Goal: Task Accomplishment & Management: Complete application form

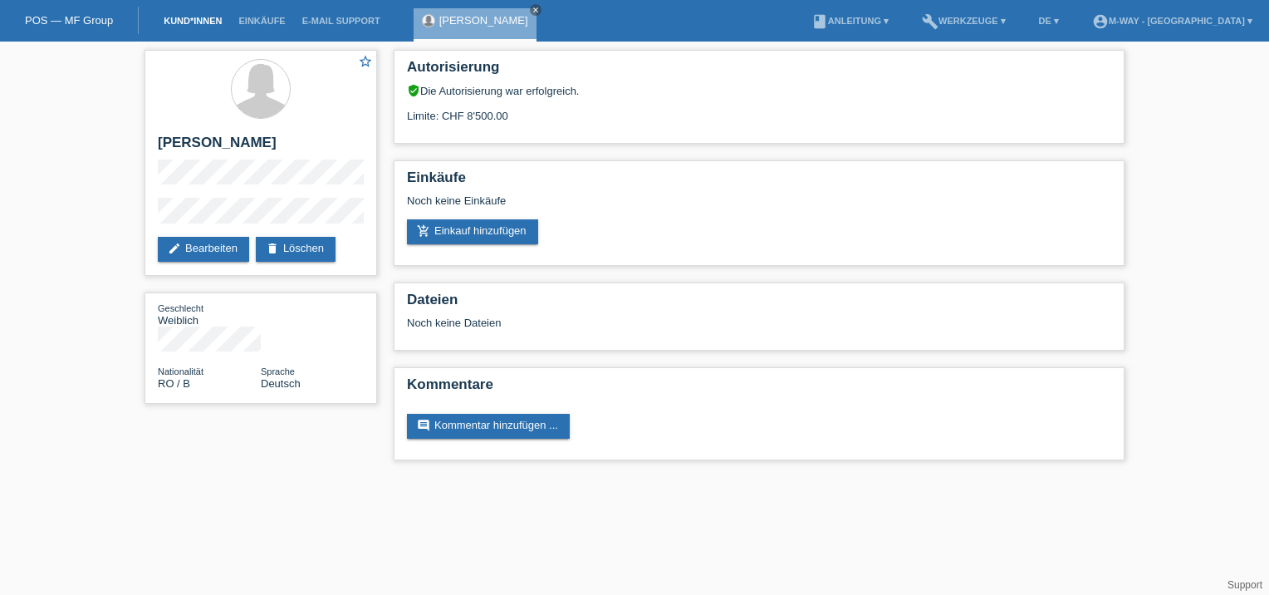
click at [190, 22] on link "Kund*innen" at bounding box center [192, 21] width 75 height 10
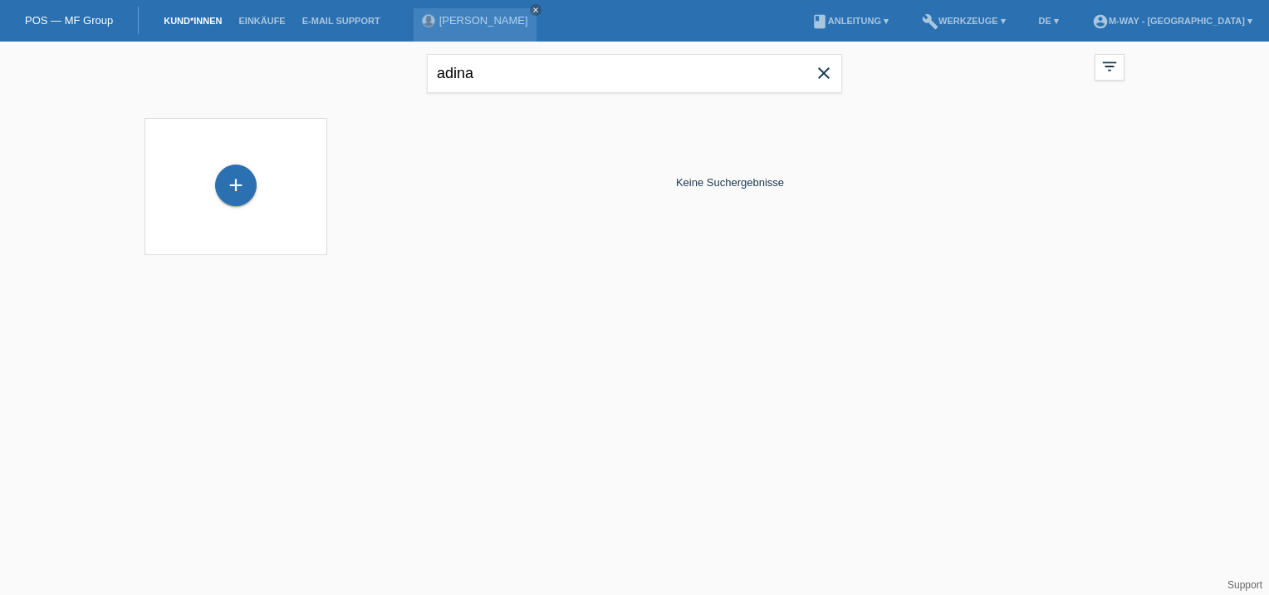
click at [821, 75] on icon "close" at bounding box center [824, 73] width 20 height 20
click at [468, 76] on input "text" at bounding box center [634, 73] width 415 height 39
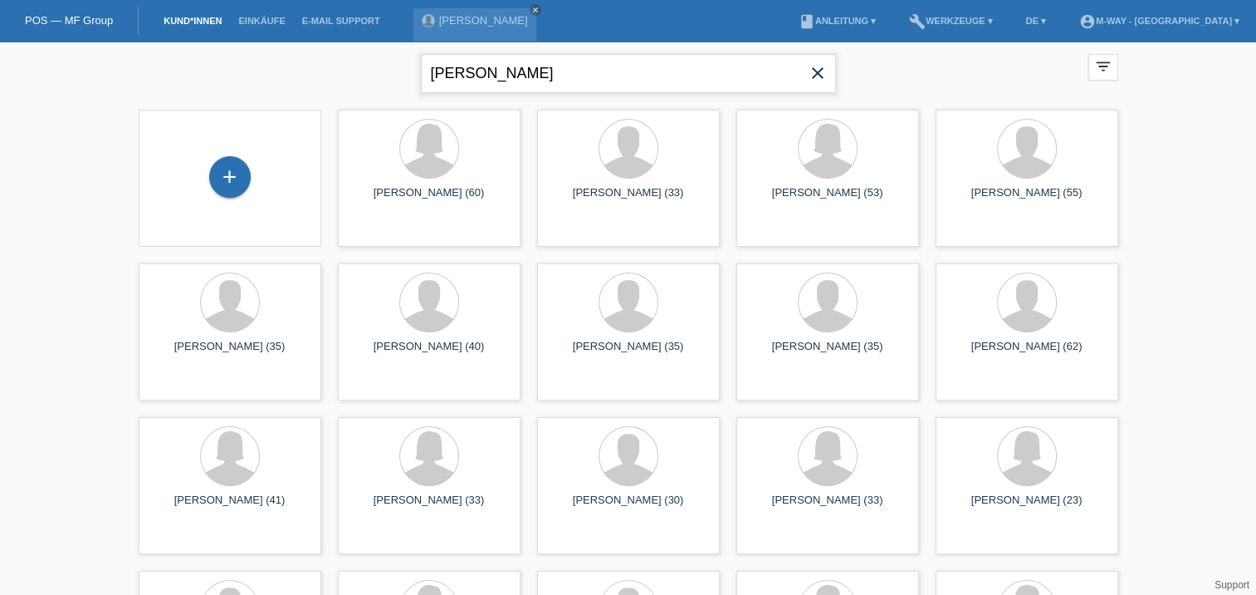
type input "rüegg"
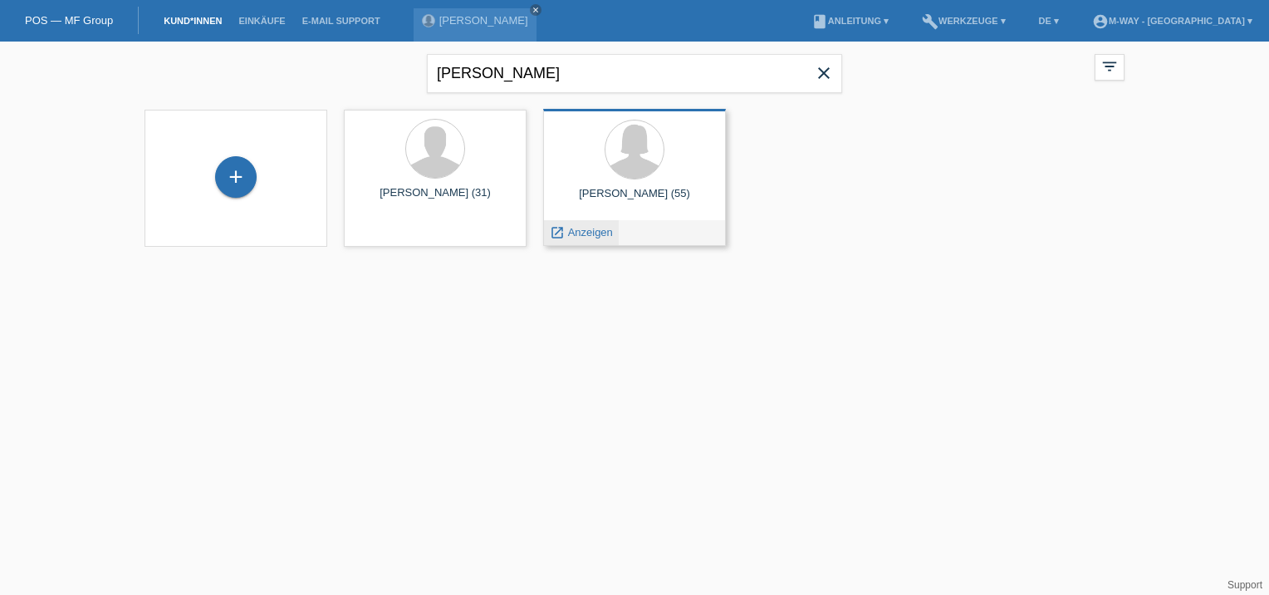
click at [595, 234] on span "Anzeigen" at bounding box center [590, 232] width 45 height 12
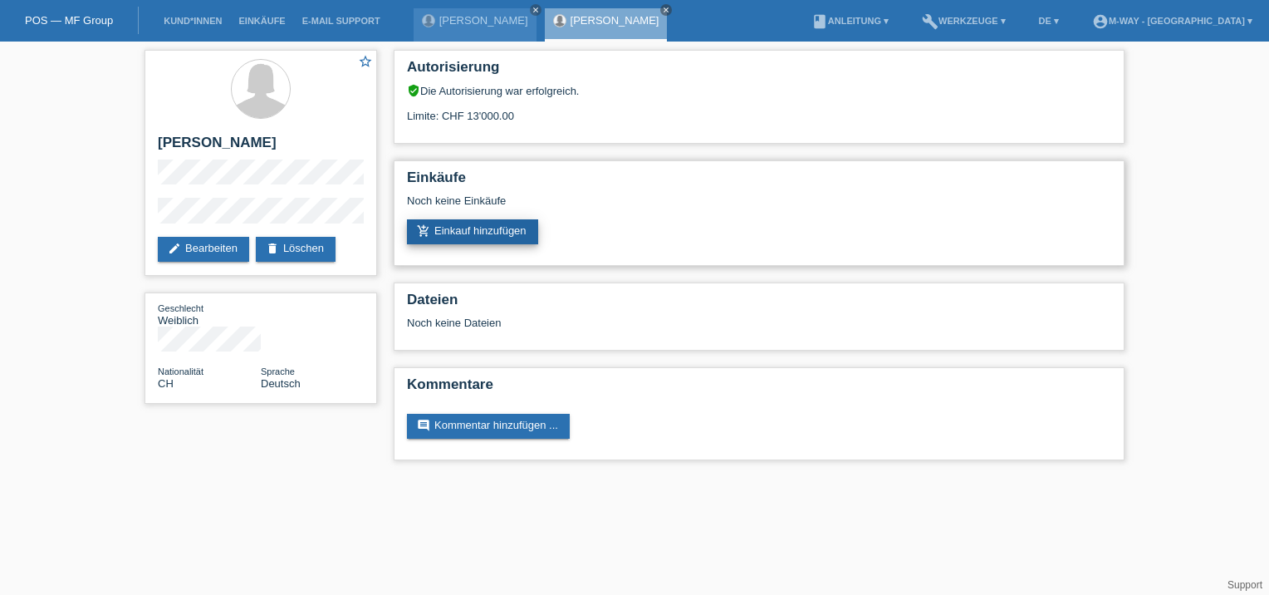
click at [474, 234] on link "add_shopping_cart Einkauf hinzufügen" at bounding box center [472, 231] width 131 height 25
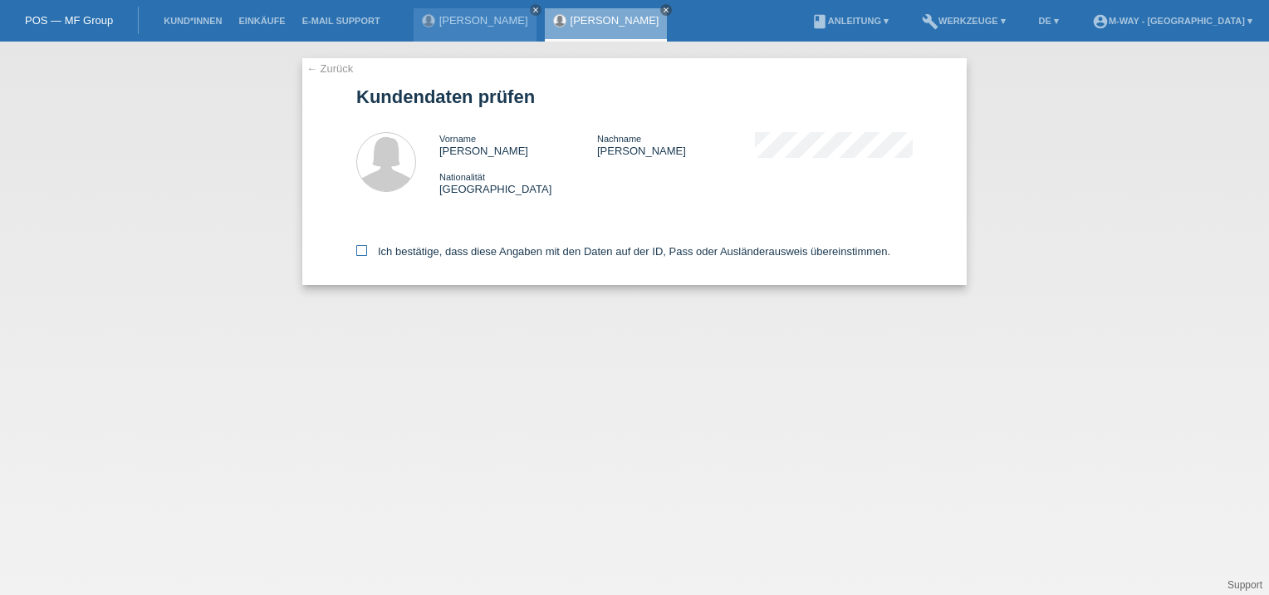
click at [362, 251] on icon at bounding box center [361, 250] width 11 height 11
click at [362, 251] on input "Ich bestätige, dass diese Angaben mit den Daten auf der ID, Pass oder Ausländer…" at bounding box center [361, 250] width 11 height 11
checkbox input "true"
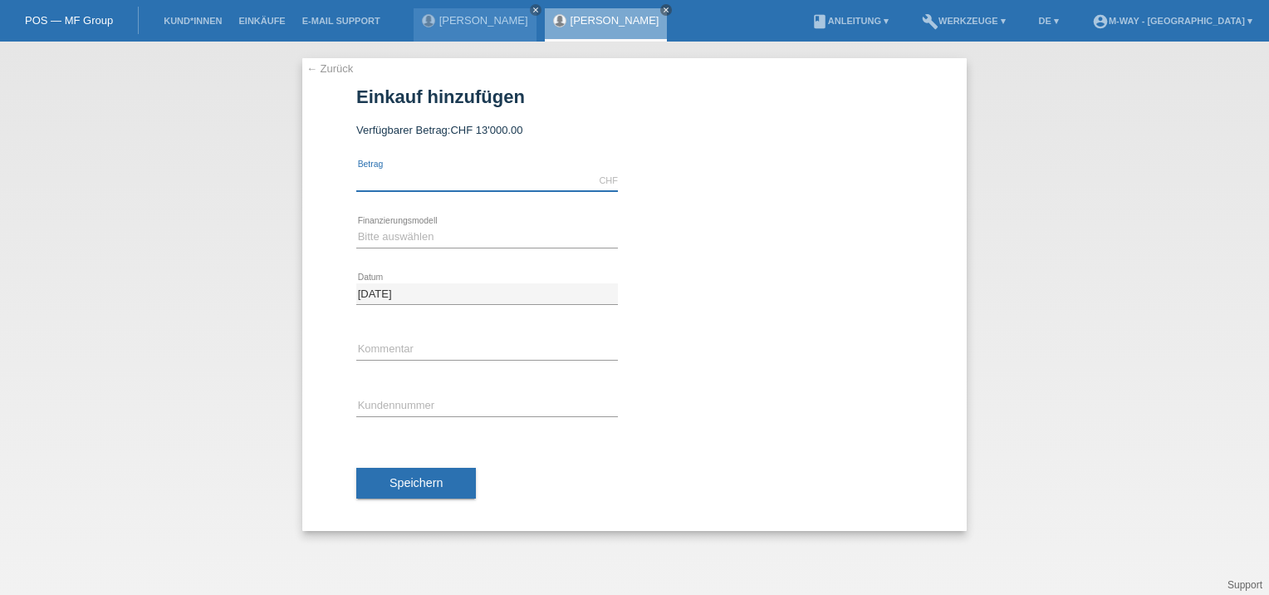
click at [385, 179] on input "text" at bounding box center [487, 180] width 262 height 21
type input "3745.20"
click at [414, 237] on select "Bitte auswählen Fixe Raten Kauf auf Rechnung mit Teilzahlungsoption" at bounding box center [487, 237] width 262 height 20
select select "77"
click at [356, 227] on select "Bitte auswählen Fixe Raten Kauf auf Rechnung mit Teilzahlungsoption" at bounding box center [487, 237] width 262 height 20
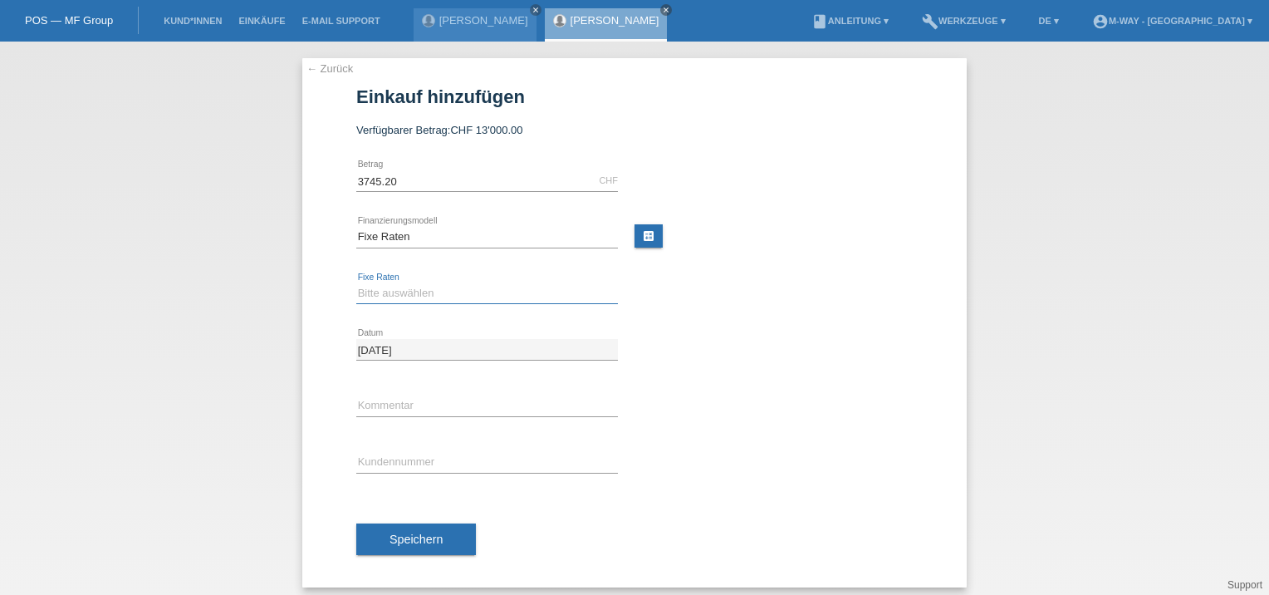
click at [389, 294] on select "Bitte auswählen 4 Raten 5 Raten 6 Raten 7 Raten 8 Raten 9 Raten 10 Raten 11 Rat…" at bounding box center [487, 293] width 262 height 20
select select "202"
click at [356, 283] on select "Bitte auswählen 4 Raten 5 Raten 6 Raten 7 Raten 8 Raten 9 Raten 10 Raten 11 Rat…" at bounding box center [487, 293] width 262 height 20
click at [415, 462] on input "text" at bounding box center [487, 462] width 262 height 21
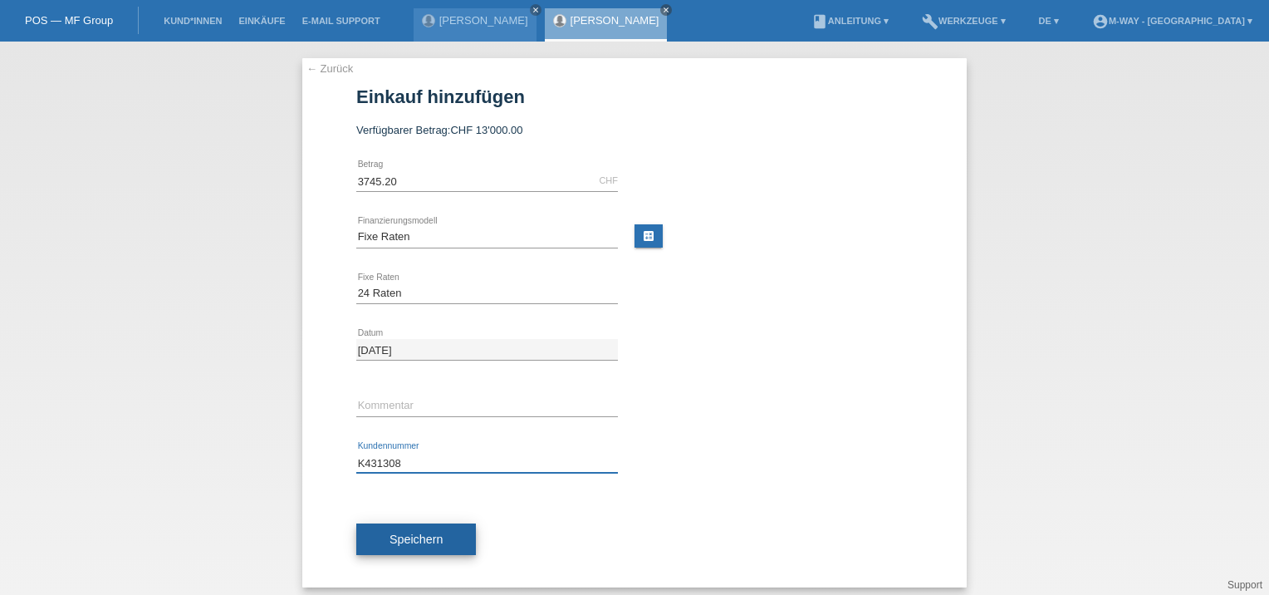
type input "K431308"
click at [417, 532] on span "Speichern" at bounding box center [415, 538] width 53 height 13
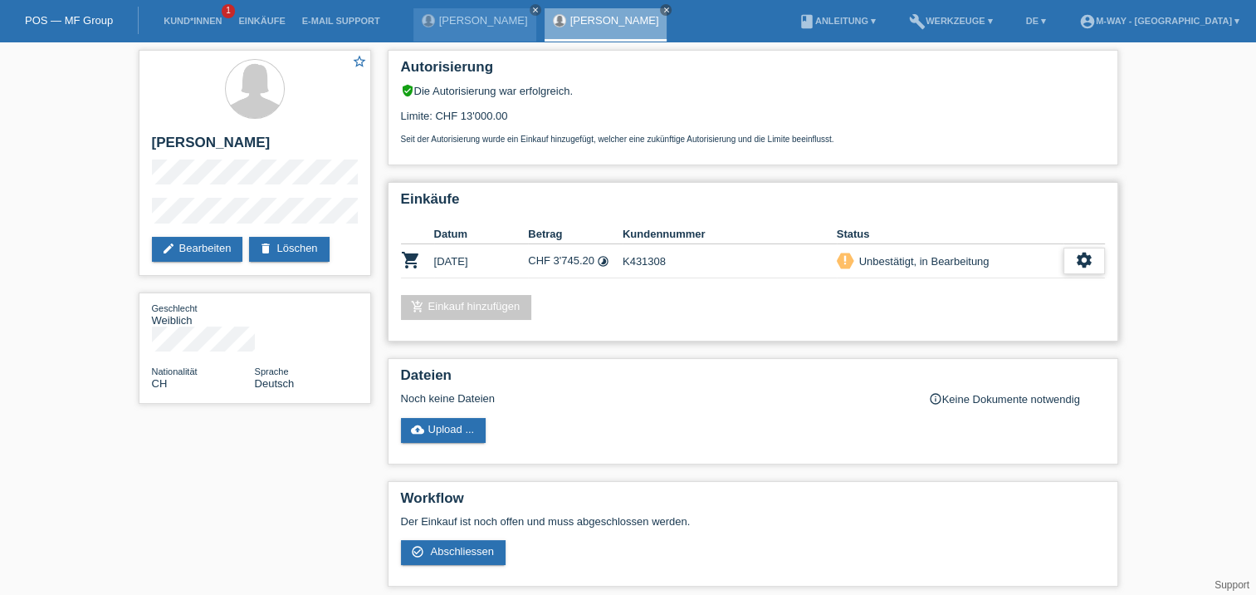
click at [1086, 261] on icon "settings" at bounding box center [1084, 260] width 18 height 18
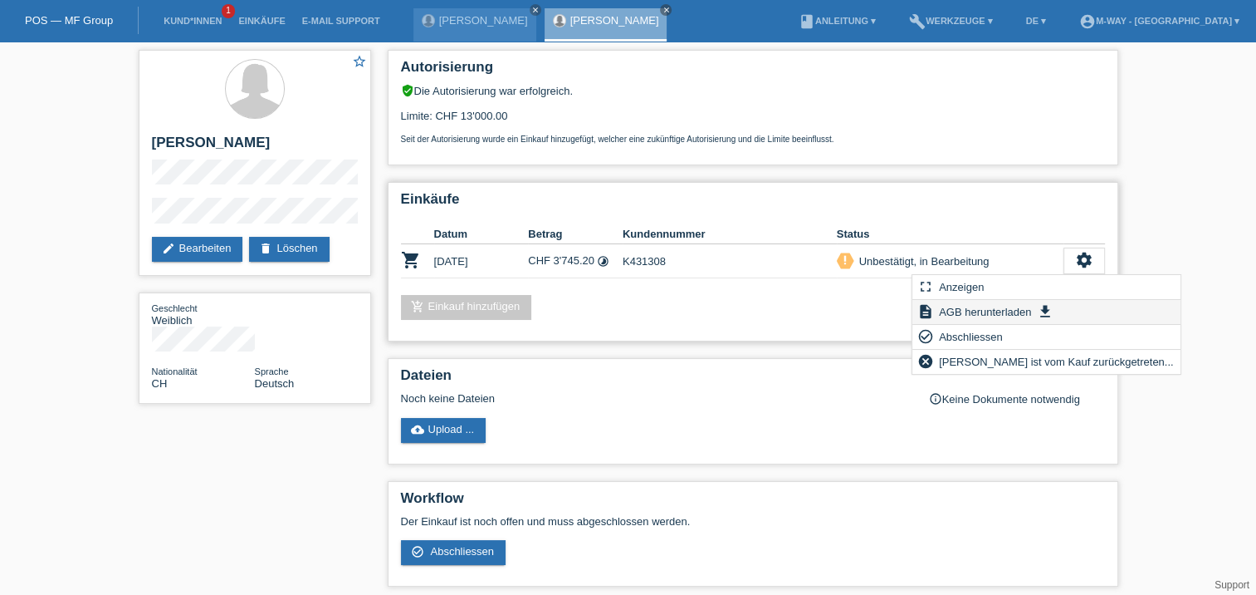
click at [985, 313] on span "AGB herunterladen" at bounding box center [985, 311] width 97 height 20
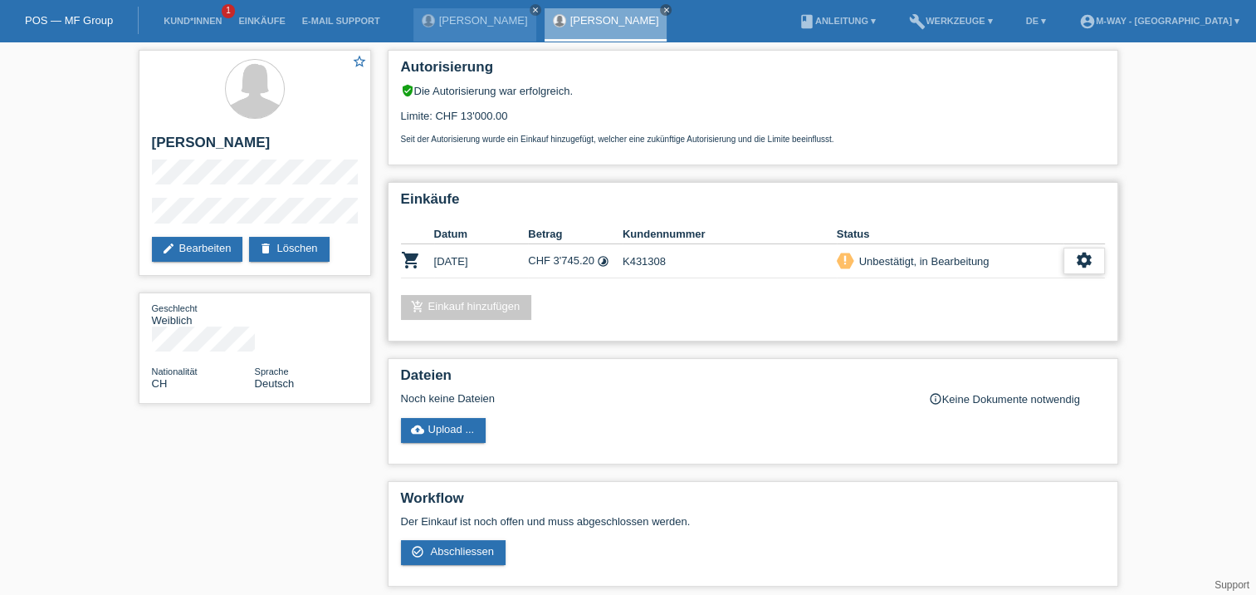
click at [1082, 255] on icon "settings" at bounding box center [1084, 260] width 18 height 18
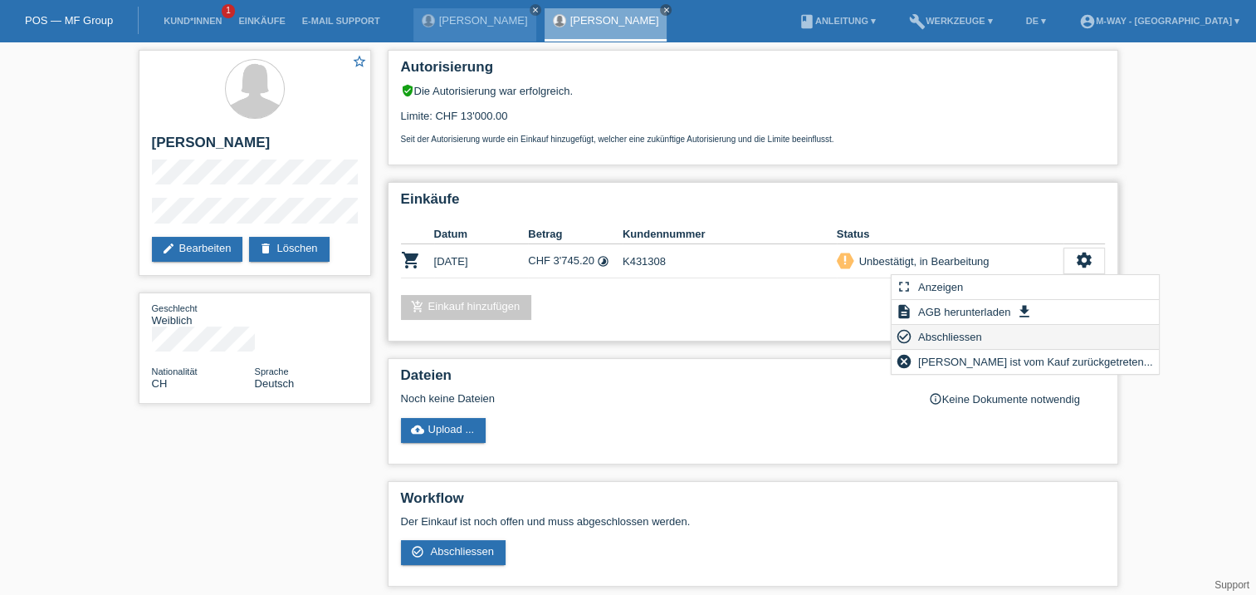
click at [962, 334] on span "Abschliessen" at bounding box center [950, 336] width 69 height 20
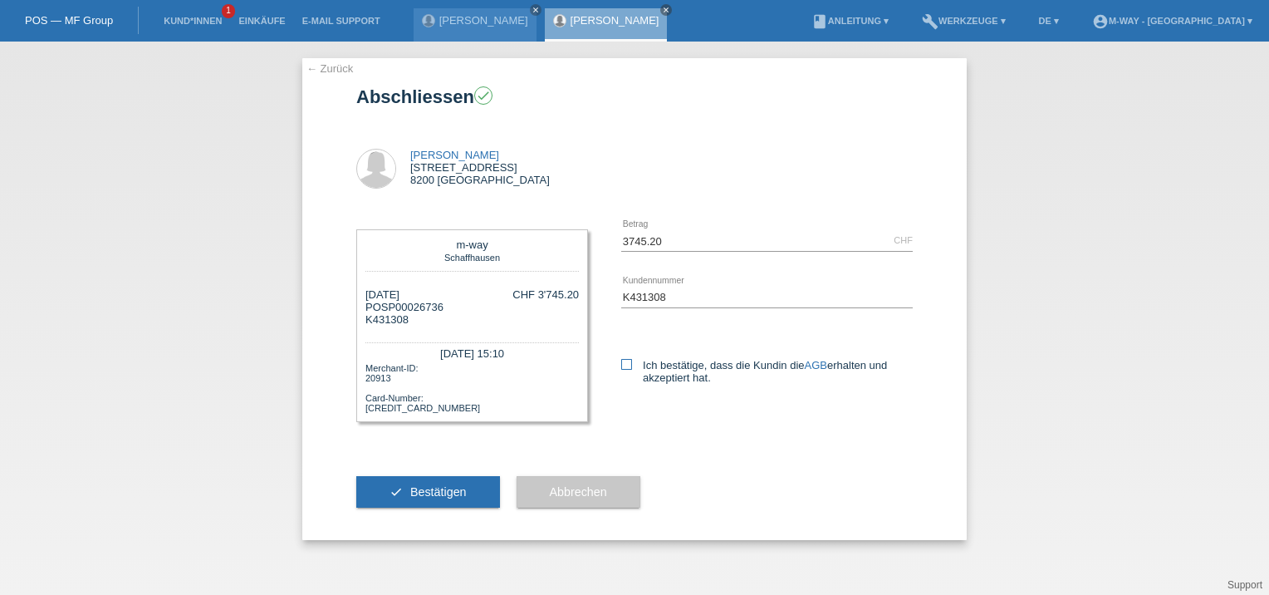
click at [627, 367] on icon at bounding box center [626, 364] width 11 height 11
click at [627, 367] on input "Ich bestätige, dass die Kundin die AGB erhalten und akzeptiert hat." at bounding box center [626, 364] width 11 height 11
checkbox input "true"
click at [423, 490] on span "Bestätigen" at bounding box center [438, 491] width 56 height 13
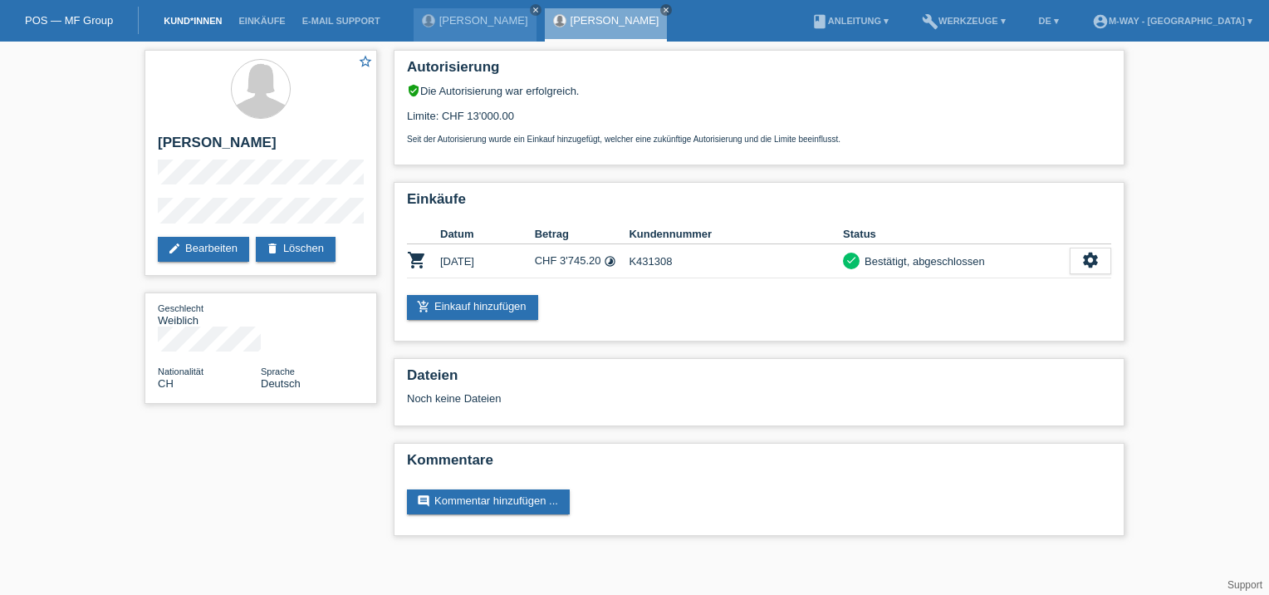
click at [193, 21] on link "Kund*innen" at bounding box center [192, 21] width 75 height 10
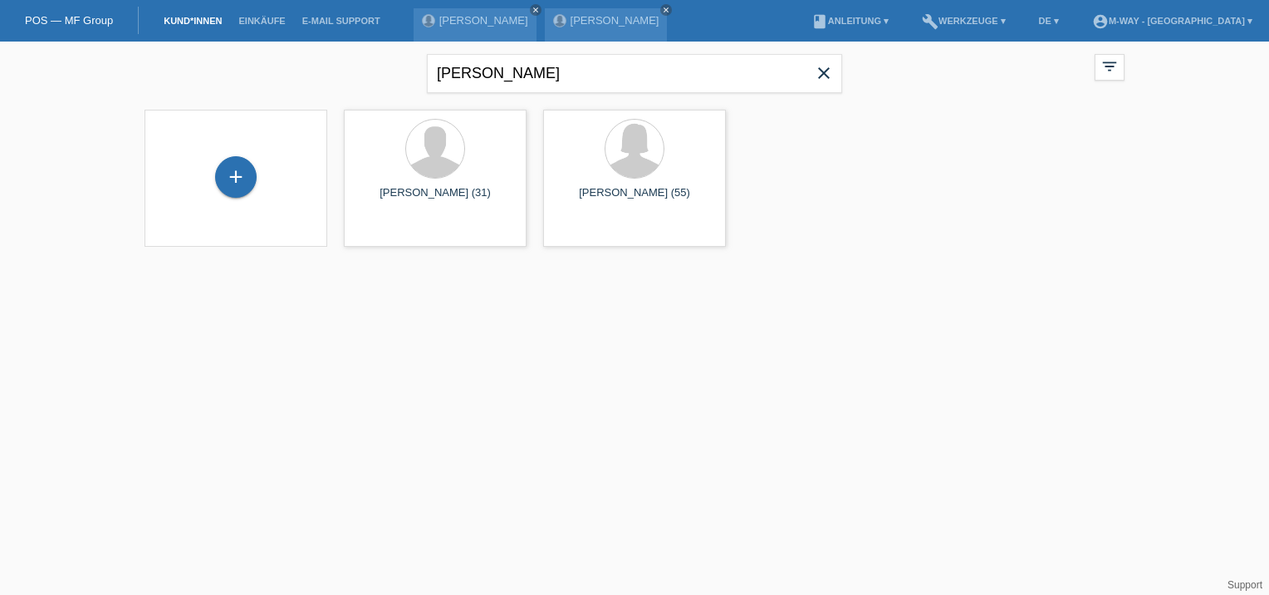
click at [828, 71] on icon "close" at bounding box center [824, 73] width 20 height 20
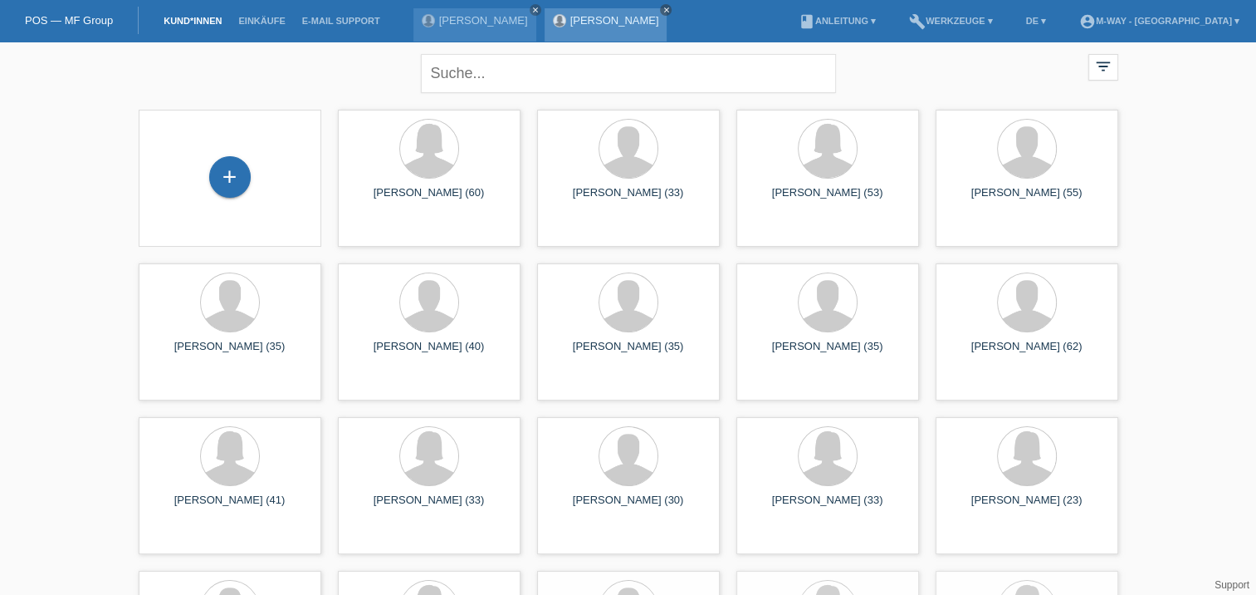
click at [670, 10] on icon "close" at bounding box center [666, 10] width 8 height 8
click at [540, 8] on icon "close" at bounding box center [535, 10] width 8 height 8
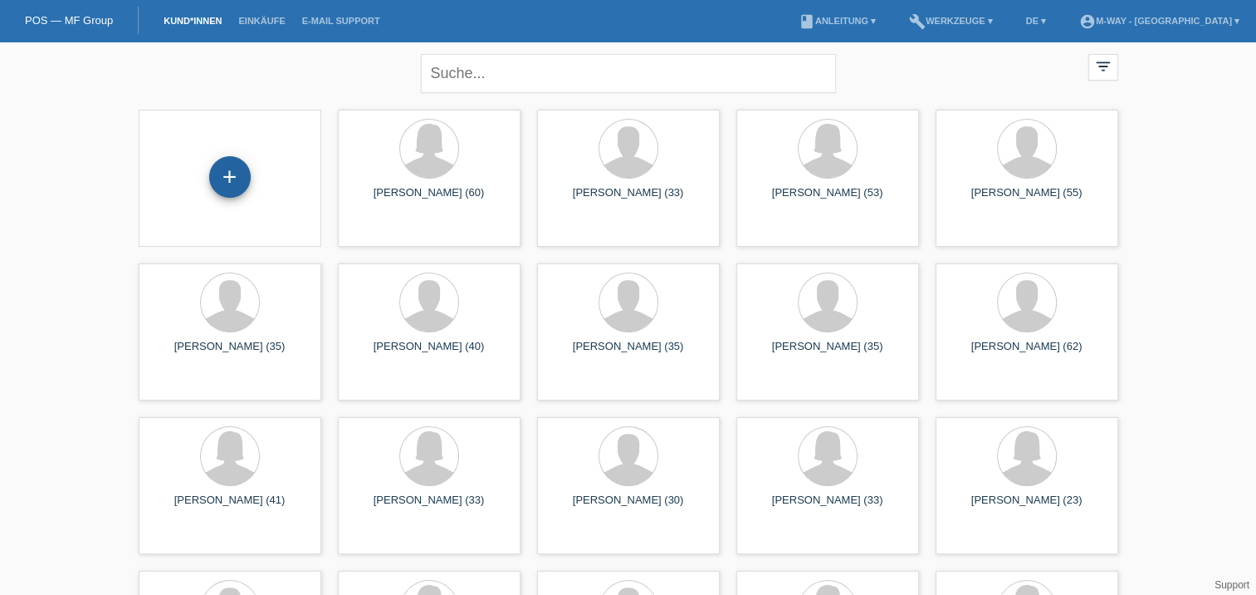
click at [227, 178] on div "+" at bounding box center [230, 177] width 42 height 42
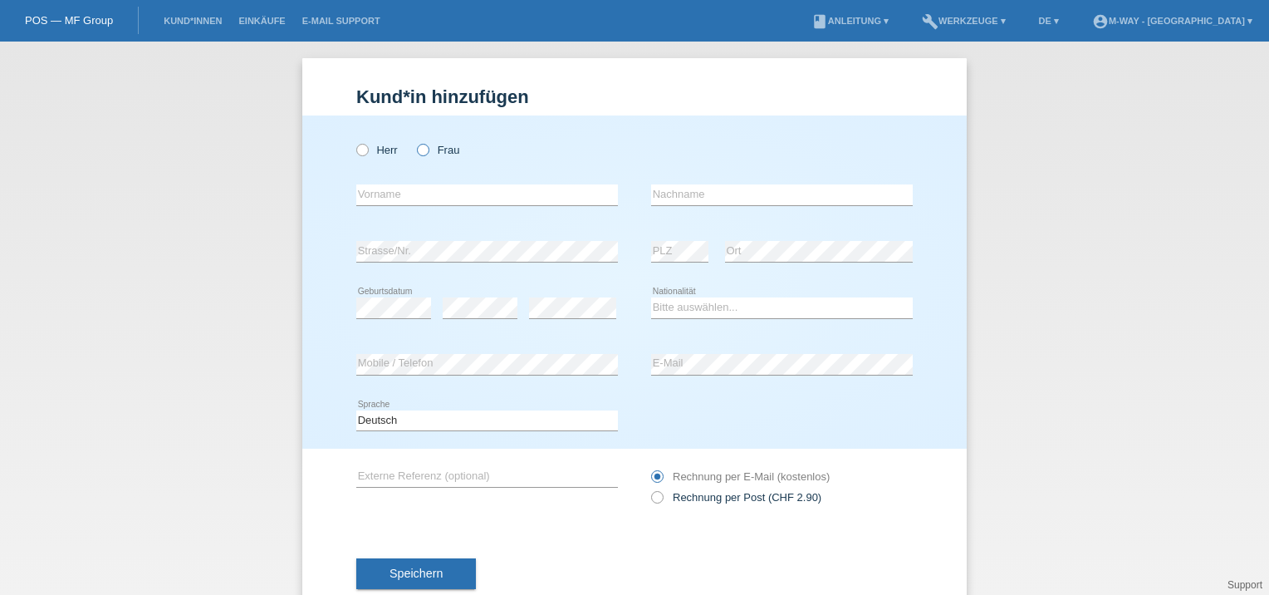
click at [414, 141] on icon at bounding box center [414, 141] width 0 height 0
click at [419, 152] on input "Frau" at bounding box center [422, 149] width 11 height 11
radio input "true"
click at [372, 196] on input "text" at bounding box center [487, 194] width 262 height 21
type input "[PERSON_NAME]"
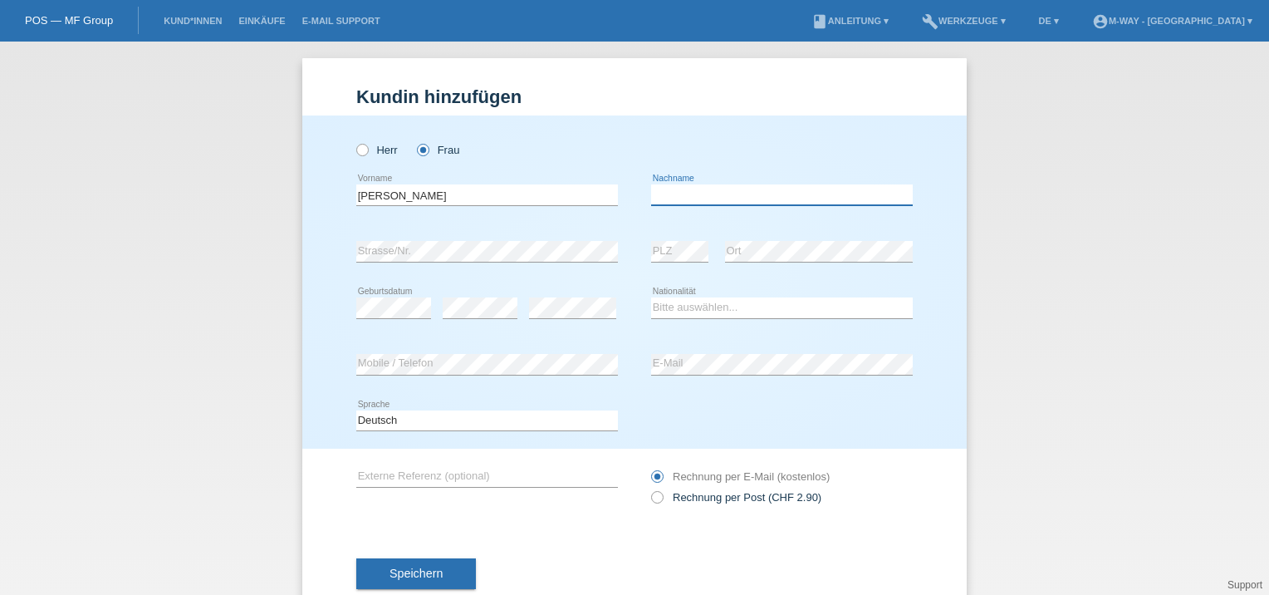
click at [678, 193] on input "text" at bounding box center [782, 194] width 262 height 21
type input "[PERSON_NAME]"
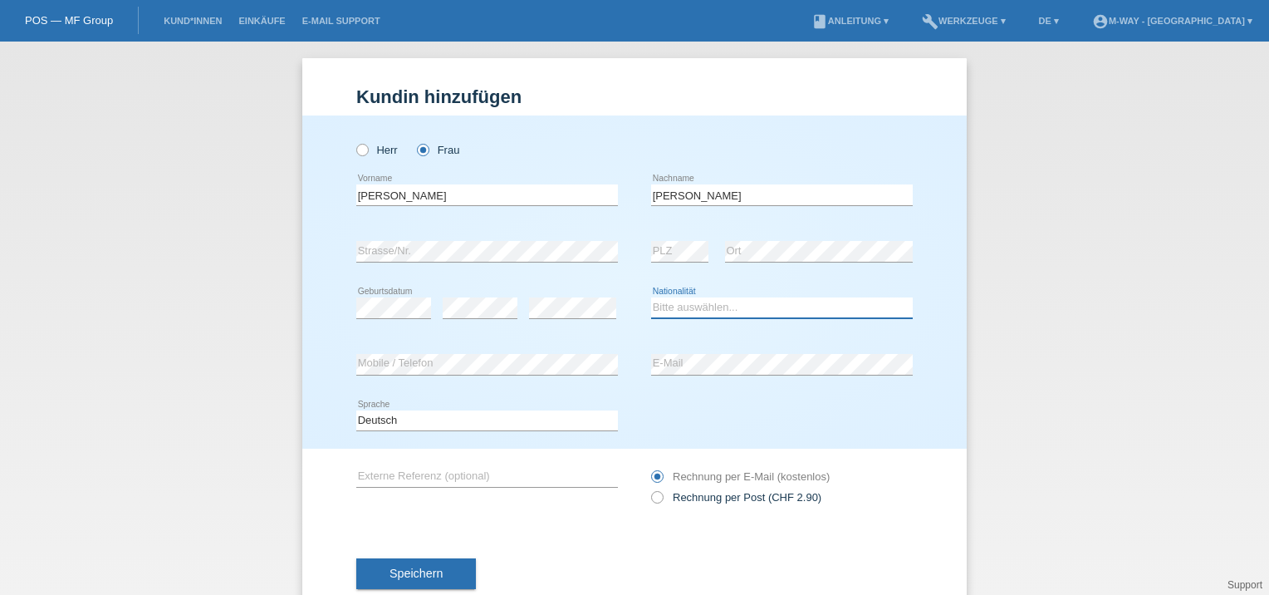
click at [683, 315] on select "Bitte auswählen... Schweiz Deutschland Liechtenstein Österreich ------------ Af…" at bounding box center [782, 307] width 262 height 20
select select "CH"
click at [651, 297] on select "Bitte auswählen... Schweiz Deutschland Liechtenstein Österreich ------------ Af…" at bounding box center [782, 307] width 262 height 20
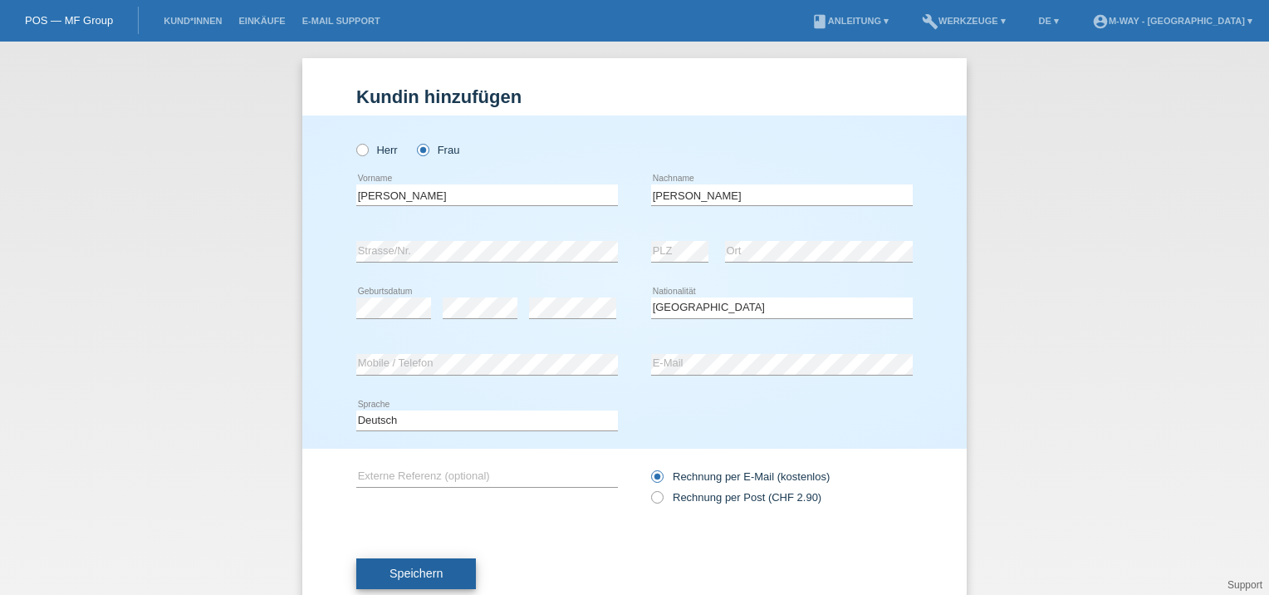
click at [416, 571] on span "Speichern" at bounding box center [415, 572] width 53 height 13
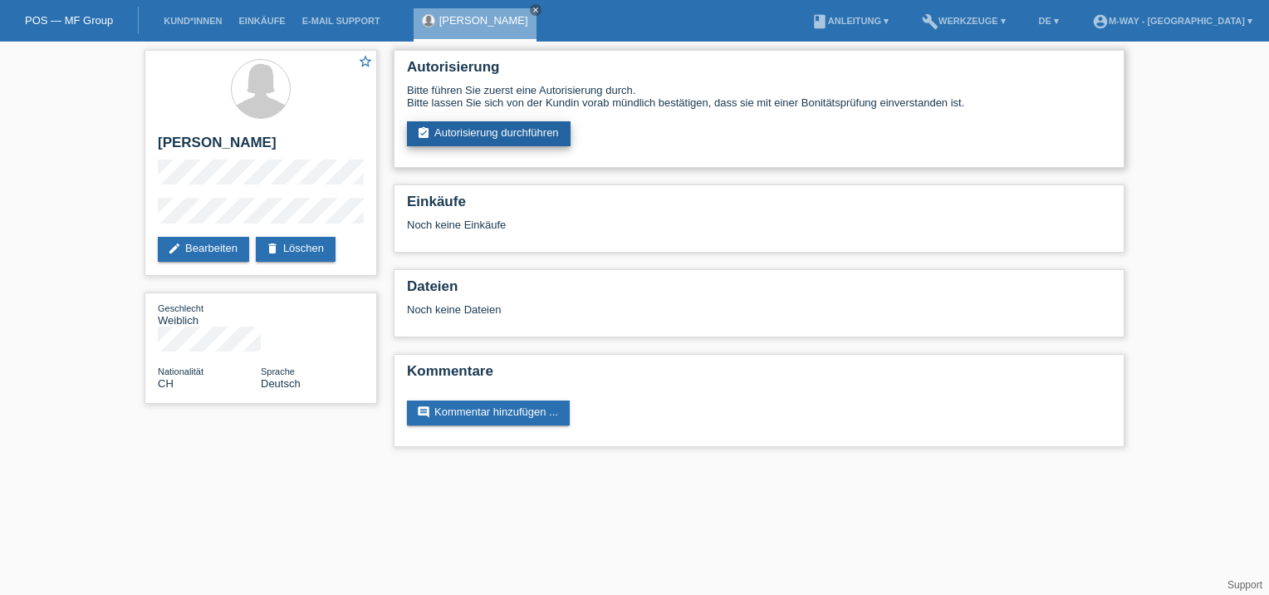
click at [459, 136] on link "assignment_turned_in Autorisierung durchführen" at bounding box center [489, 133] width 164 height 25
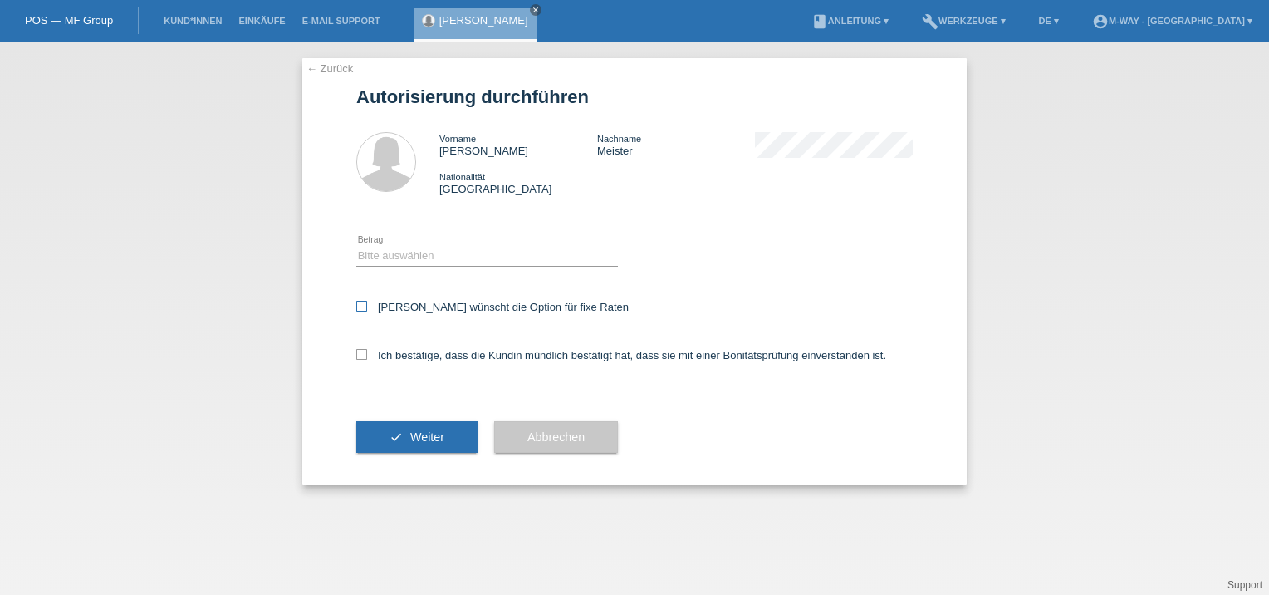
click at [363, 305] on icon at bounding box center [361, 306] width 11 height 11
click at [363, 305] on input "Kundin wünscht die Option für fixe Raten" at bounding box center [361, 306] width 11 height 11
checkbox input "true"
click at [394, 257] on select "Bitte auswählen CHF 1.00 - CHF 499.00 CHF 500.00 - CHF 1'999.00 CHF 2'000.00 - …" at bounding box center [487, 256] width 262 height 20
select select "3"
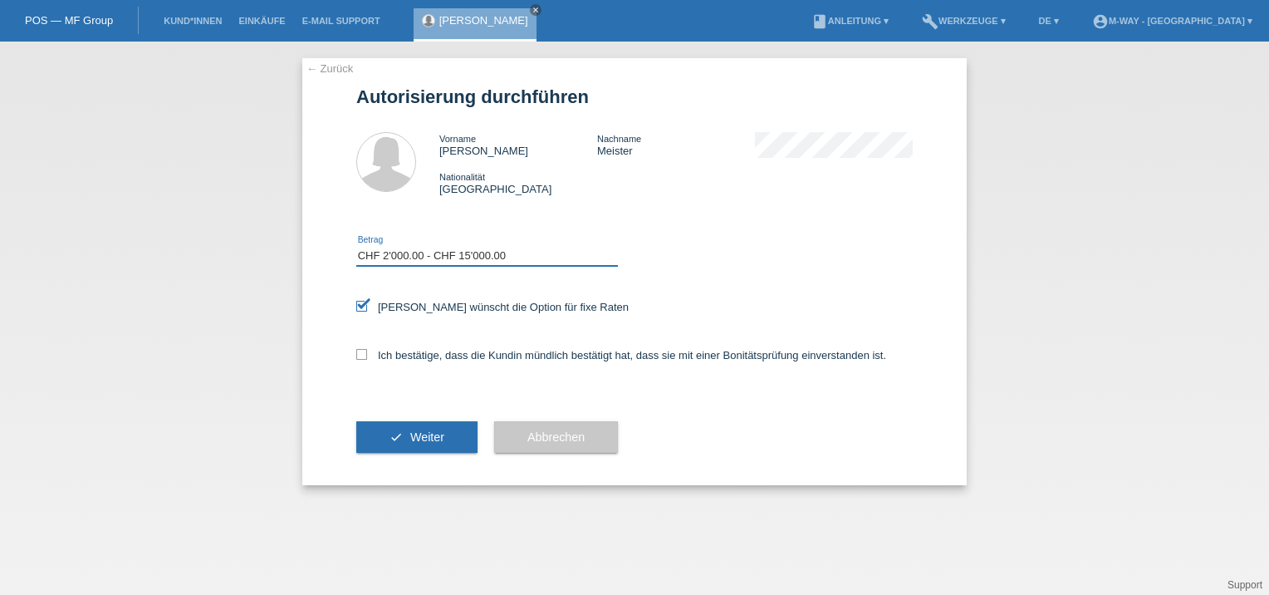
click at [356, 246] on select "Bitte auswählen CHF 1.00 - CHF 499.00 CHF 500.00 - CHF 1'999.00 CHF 2'000.00 - …" at bounding box center [487, 256] width 262 height 20
click at [365, 354] on icon at bounding box center [361, 354] width 11 height 11
click at [365, 354] on input "Ich bestätige, dass die Kundin mündlich bestätigt hat, dass sie mit einer Bonit…" at bounding box center [361, 354] width 11 height 11
checkbox input "true"
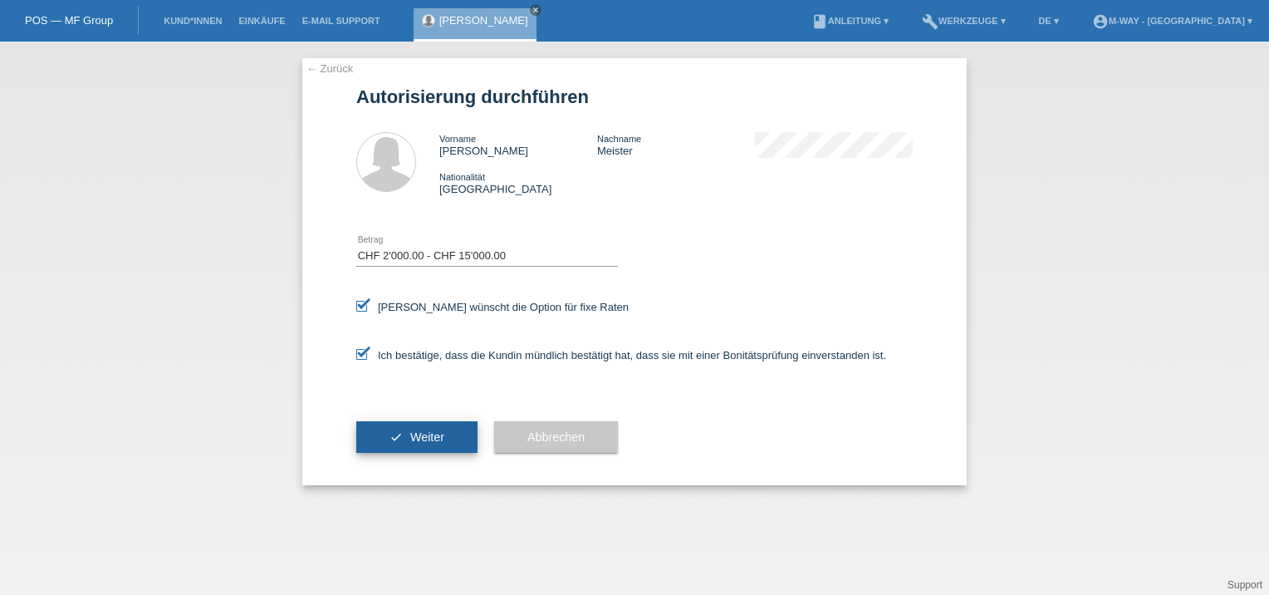
click at [427, 438] on span "Weiter" at bounding box center [427, 436] width 34 height 13
